Goal: Information Seeking & Learning: Learn about a topic

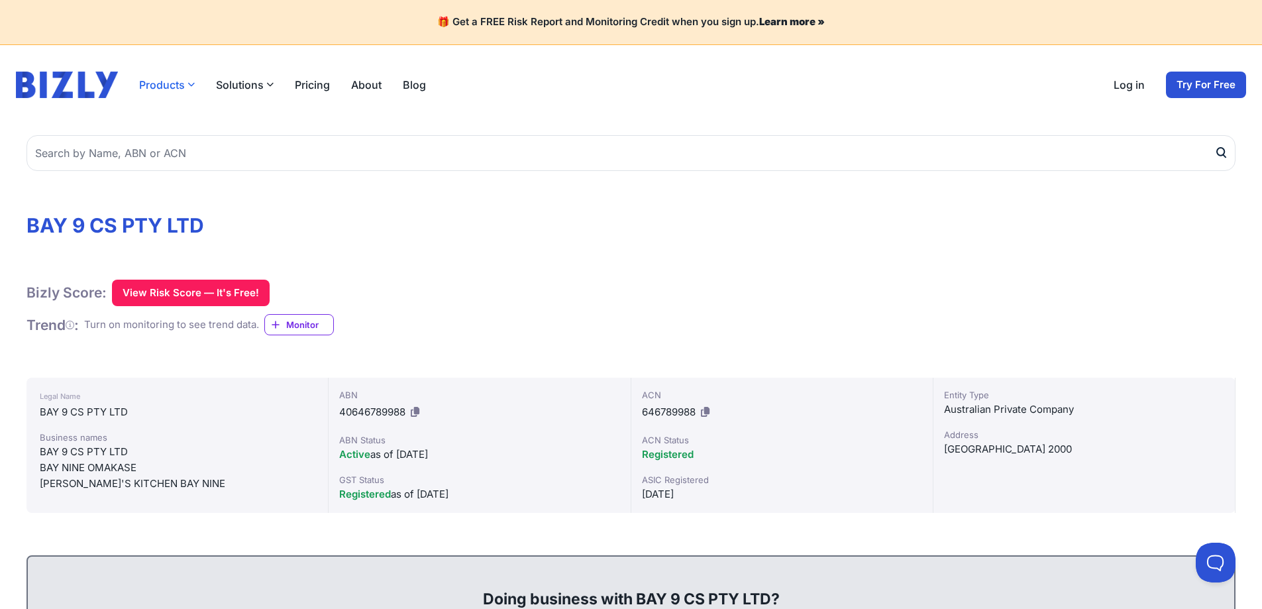
click at [184, 83] on button "Products" at bounding box center [167, 85] width 56 height 16
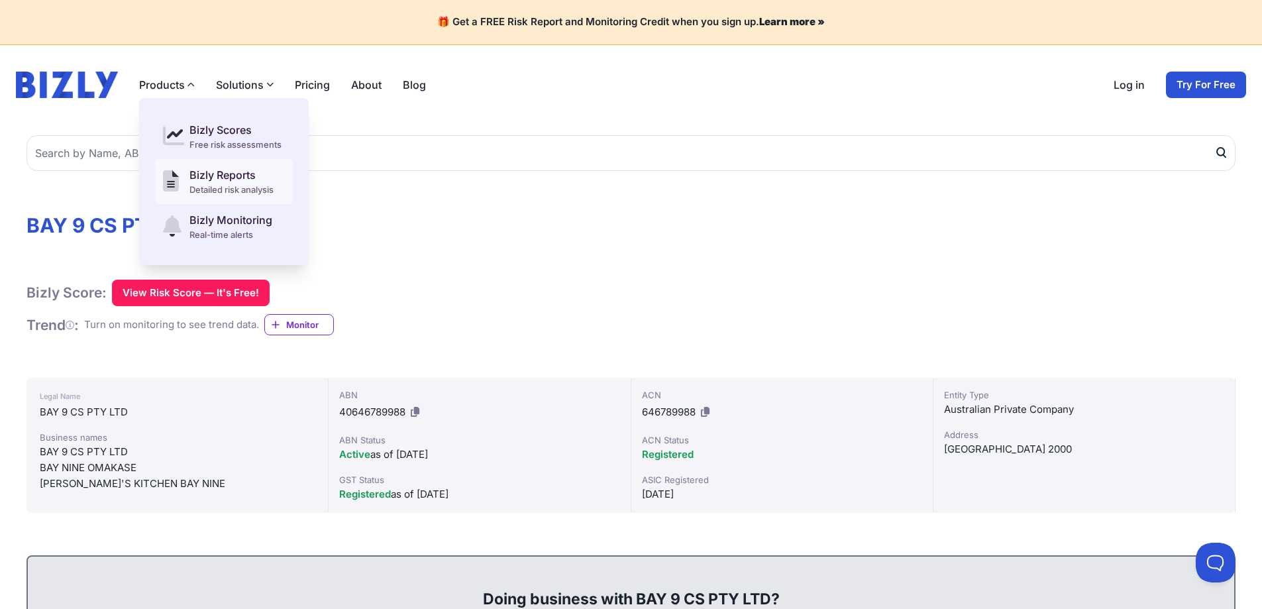
click at [236, 180] on div "Bizly Reports" at bounding box center [231, 175] width 84 height 16
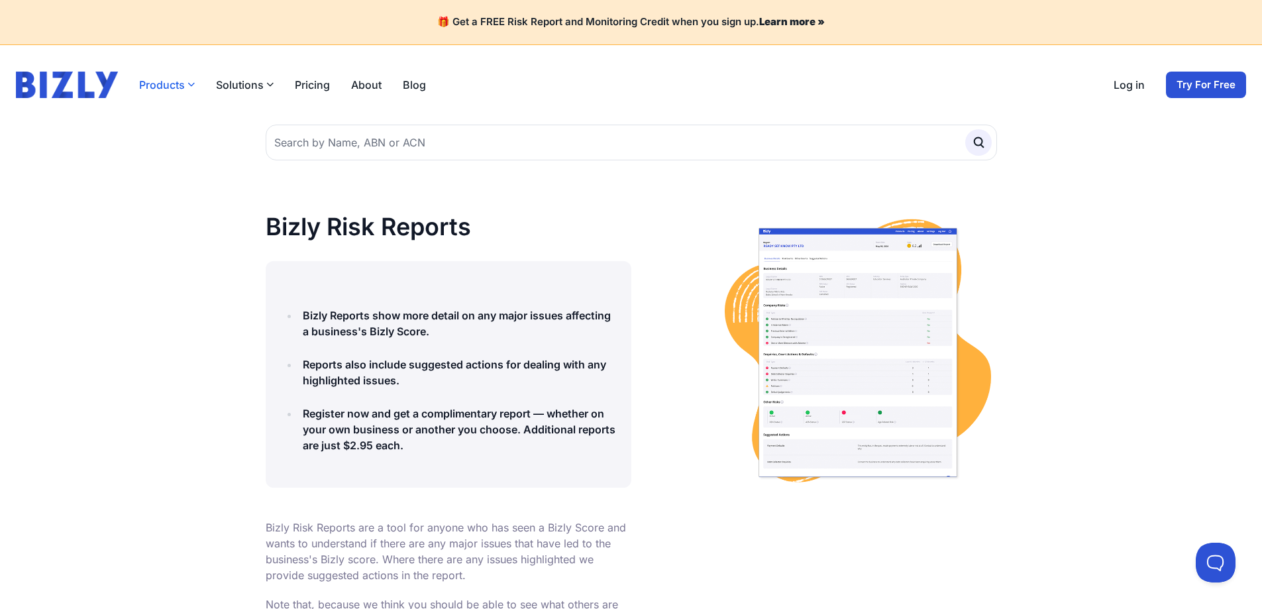
click at [188, 81] on icon "button" at bounding box center [191, 84] width 7 height 7
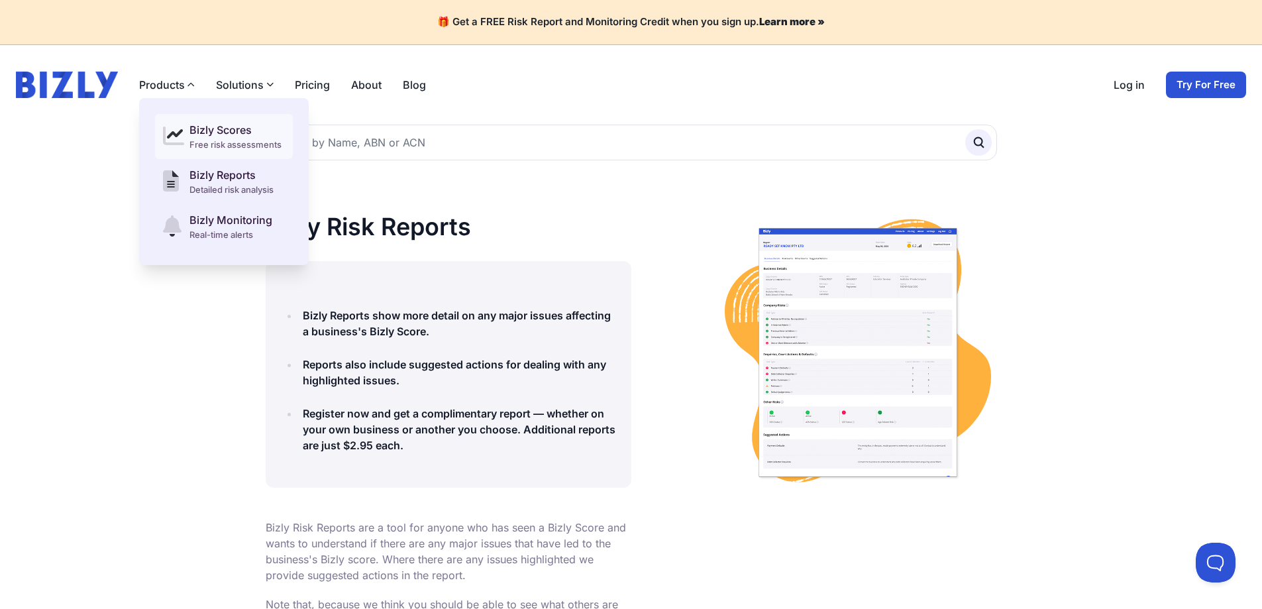
click at [217, 143] on div "Free risk assessments" at bounding box center [235, 144] width 92 height 13
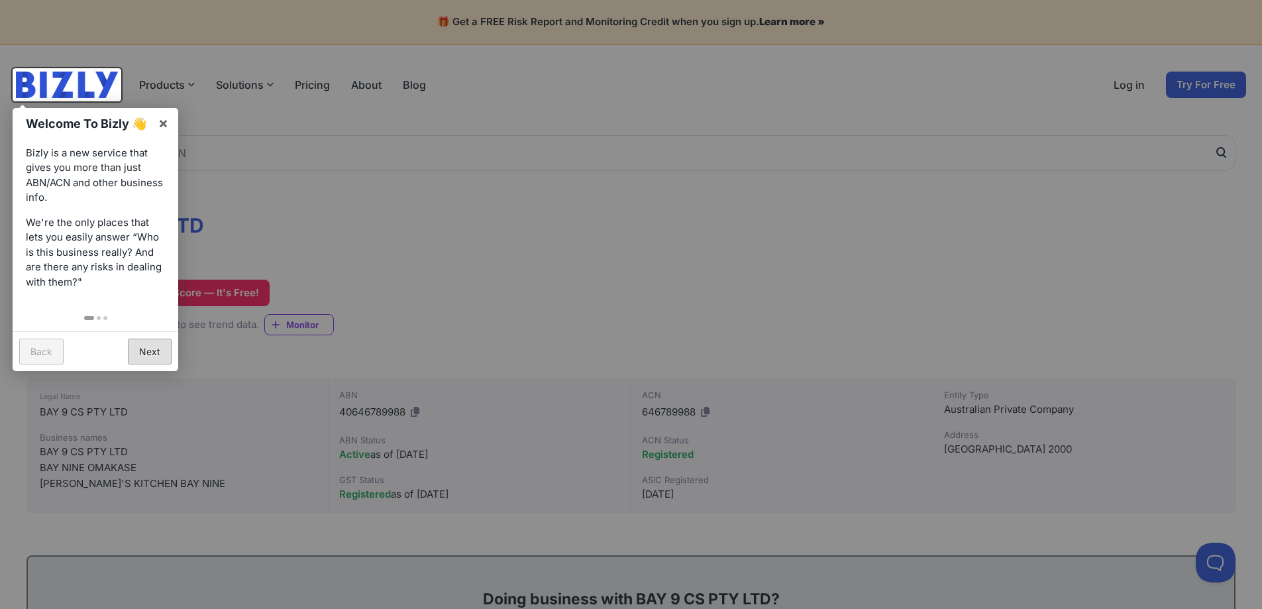
click at [156, 356] on link "Next" at bounding box center [150, 352] width 44 height 26
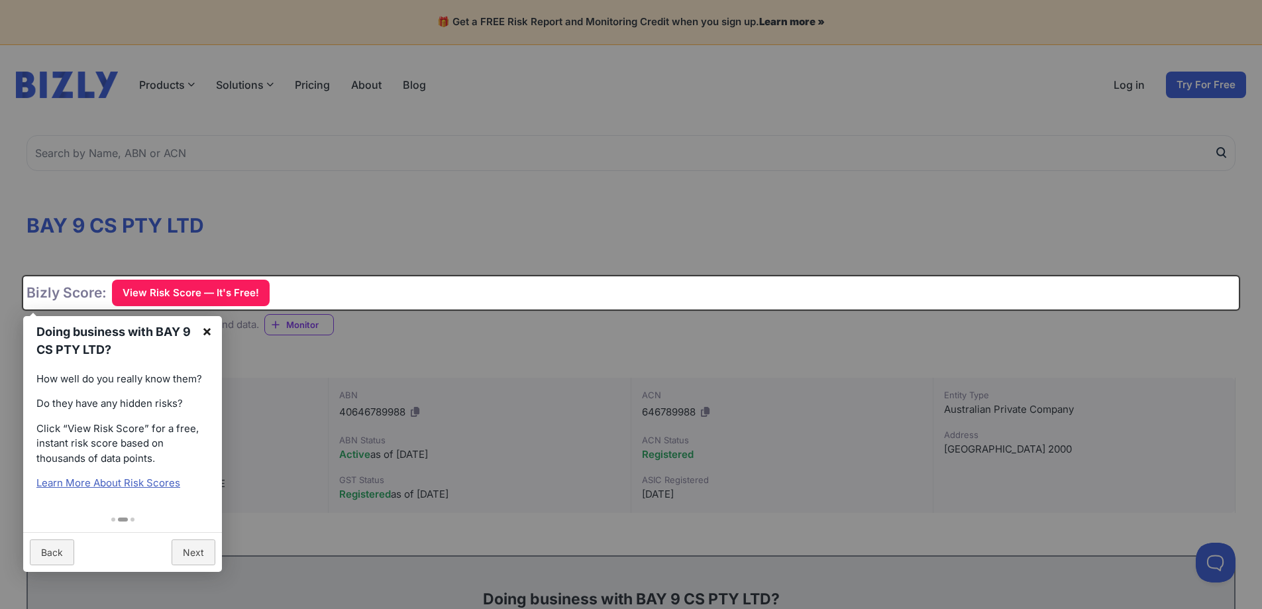
click at [214, 331] on link "×" at bounding box center [207, 331] width 30 height 30
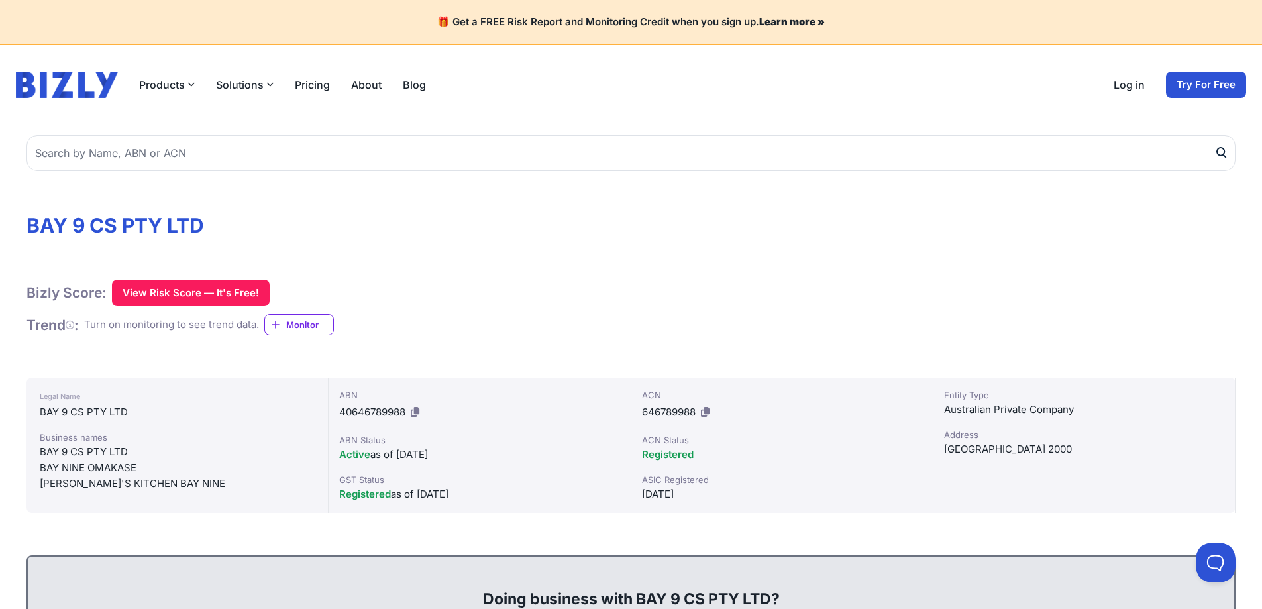
click at [269, 90] on button "Solutions" at bounding box center [245, 85] width 58 height 16
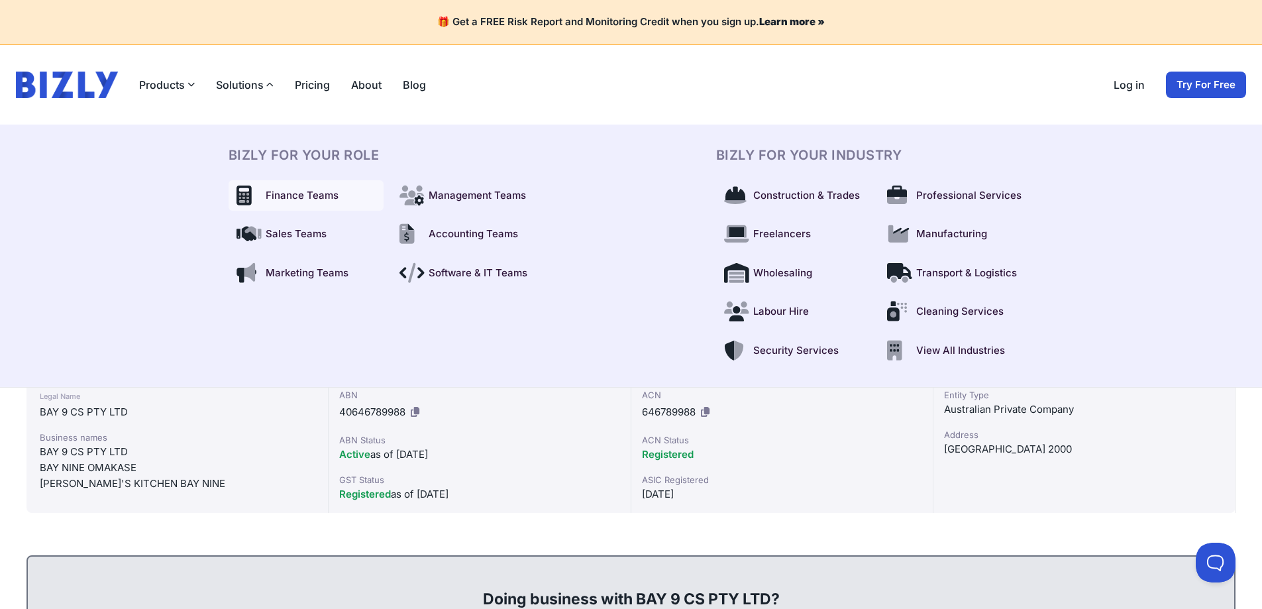
click at [304, 193] on span "Finance Teams" at bounding box center [302, 195] width 73 height 15
click at [461, 268] on span "Software & IT Teams" at bounding box center [478, 273] width 99 height 15
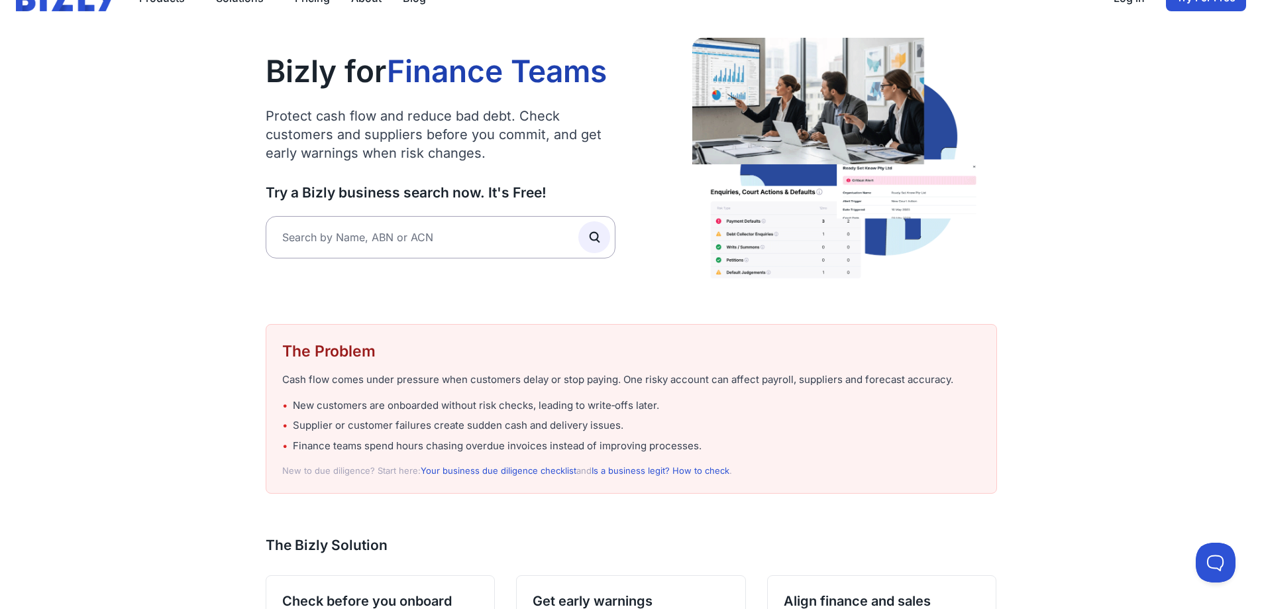
scroll to position [66, 0]
